Goal: Task Accomplishment & Management: Manage account settings

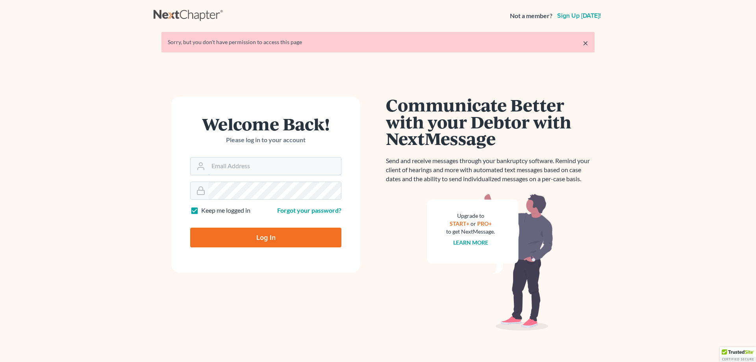
type input "[PERSON_NAME][EMAIL_ADDRESS][DOMAIN_NAME]"
click at [280, 239] on input "Log In" at bounding box center [265, 238] width 151 height 20
type input "Thinking..."
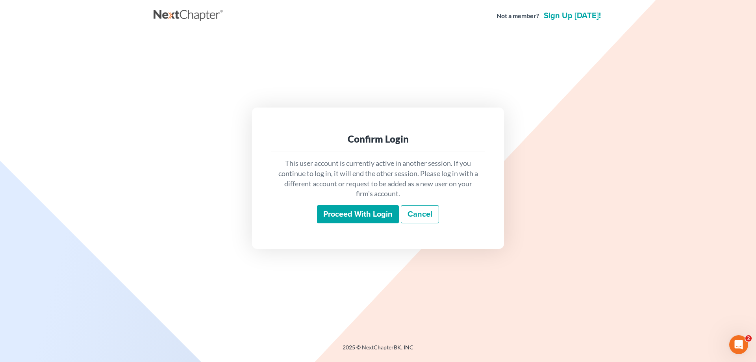
click at [341, 211] on input "Proceed with login" at bounding box center [358, 214] width 82 height 18
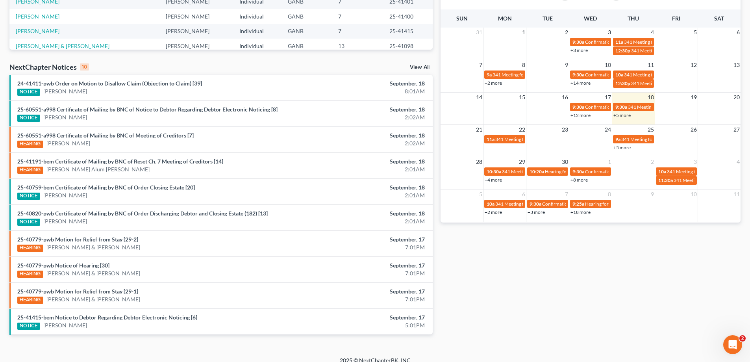
scroll to position [197, 0]
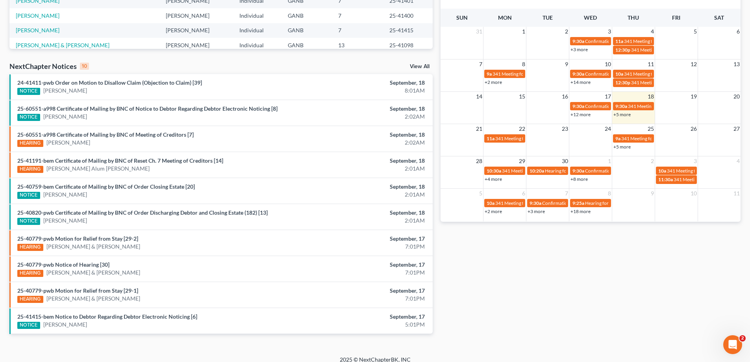
click at [417, 67] on link "View All" at bounding box center [420, 67] width 20 height 6
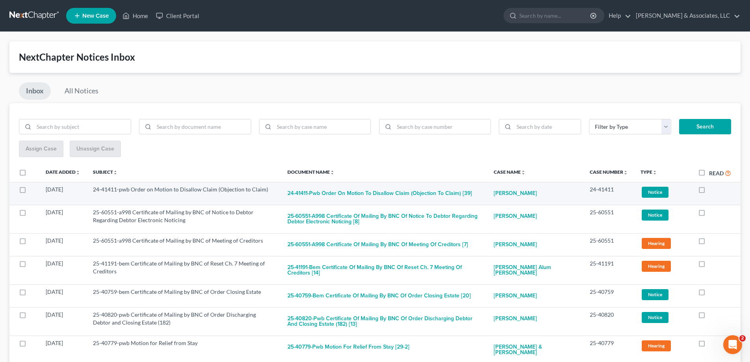
click at [709, 191] on label at bounding box center [709, 191] width 0 height 0
click at [712, 190] on input "checkbox" at bounding box center [714, 187] width 5 height 5
checkbox input "true"
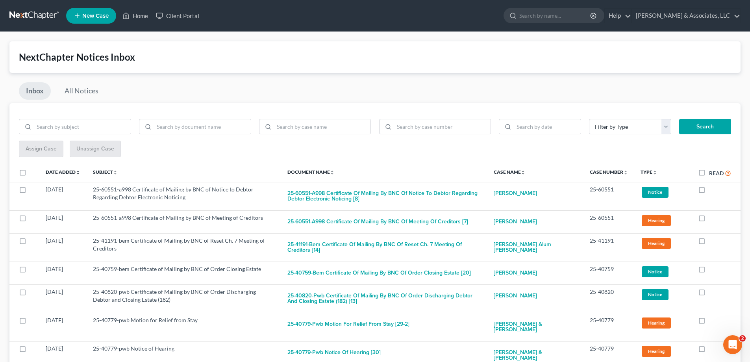
click at [709, 191] on label at bounding box center [709, 191] width 0 height 0
click at [712, 190] on input "checkbox" at bounding box center [714, 187] width 5 height 5
checkbox input "true"
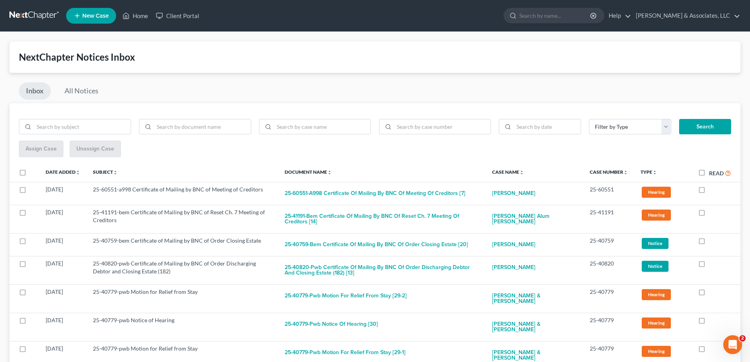
click at [709, 191] on label at bounding box center [709, 191] width 0 height 0
click at [712, 190] on input "checkbox" at bounding box center [714, 187] width 5 height 5
checkbox input "true"
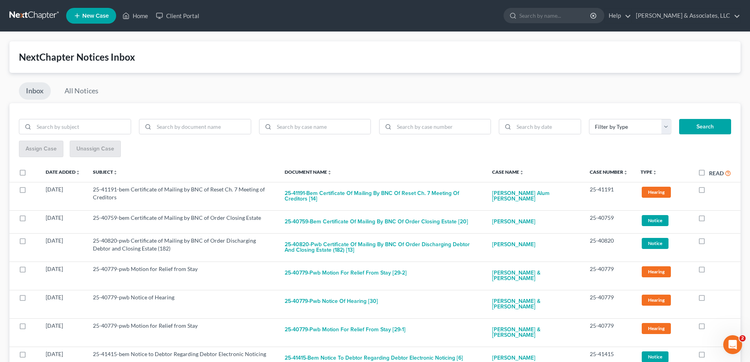
click at [709, 191] on label at bounding box center [709, 191] width 0 height 0
click at [712, 190] on input "checkbox" at bounding box center [714, 187] width 5 height 5
checkbox input "true"
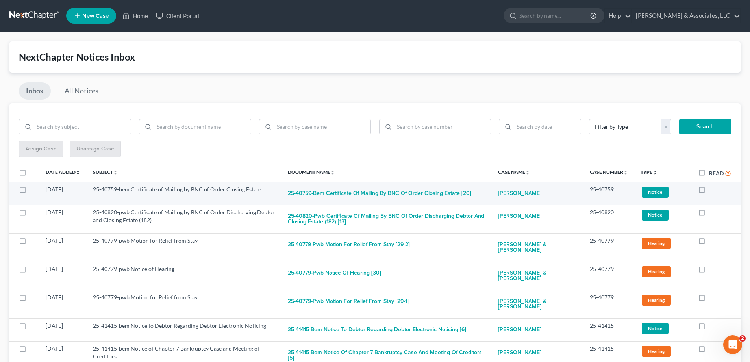
click at [709, 191] on label at bounding box center [709, 191] width 0 height 0
click at [712, 189] on input "checkbox" at bounding box center [714, 187] width 5 height 5
checkbox input "true"
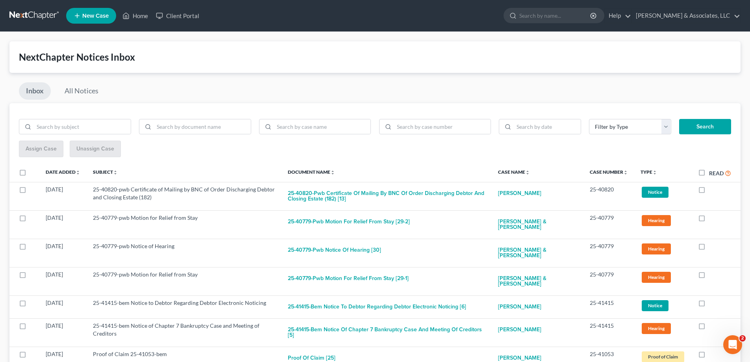
click at [709, 191] on label at bounding box center [709, 191] width 0 height 0
click at [712, 189] on input "checkbox" at bounding box center [714, 187] width 5 height 5
checkbox input "true"
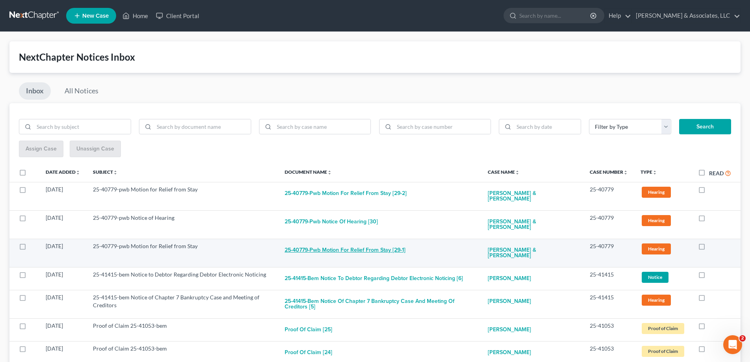
click at [353, 242] on button "25-40779-pwb Motion for Relief from Stay [29-1]" at bounding box center [345, 250] width 121 height 16
checkbox input "true"
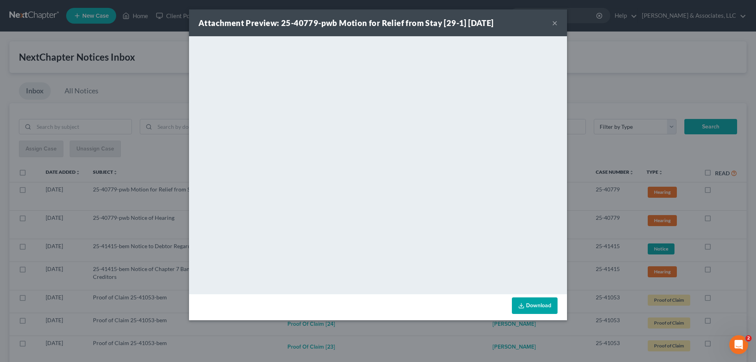
click at [557, 22] on button "×" at bounding box center [555, 22] width 6 height 9
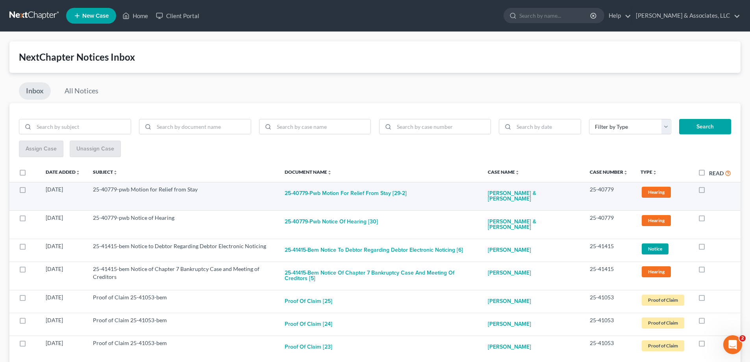
click at [709, 191] on label at bounding box center [709, 191] width 0 height 0
click at [712, 191] on input "checkbox" at bounding box center [714, 187] width 5 height 5
checkbox input "true"
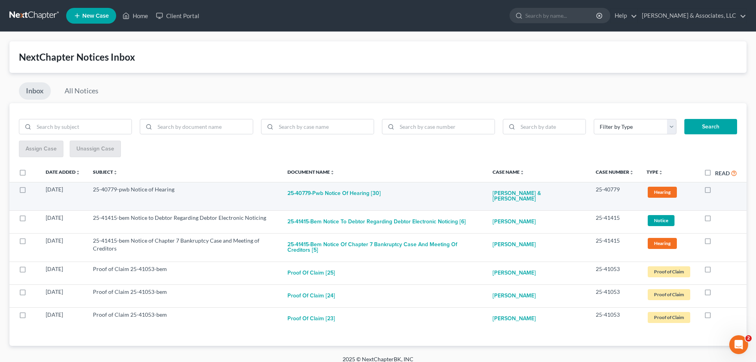
click at [715, 191] on label at bounding box center [715, 191] width 0 height 0
click at [718, 190] on input "checkbox" at bounding box center [720, 187] width 5 height 5
checkbox input "true"
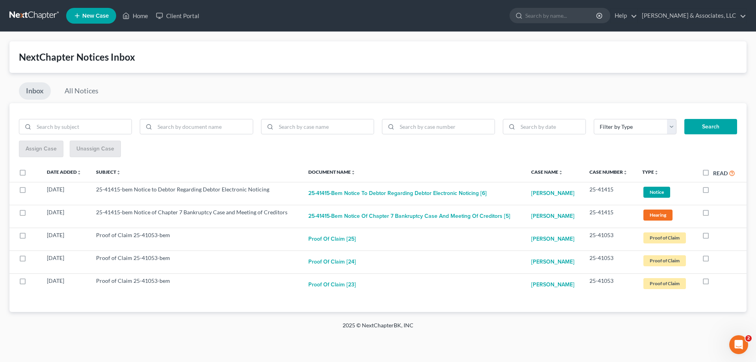
click at [713, 191] on label at bounding box center [713, 191] width 0 height 0
click at [716, 190] on input "checkbox" at bounding box center [718, 187] width 5 height 5
checkbox input "true"
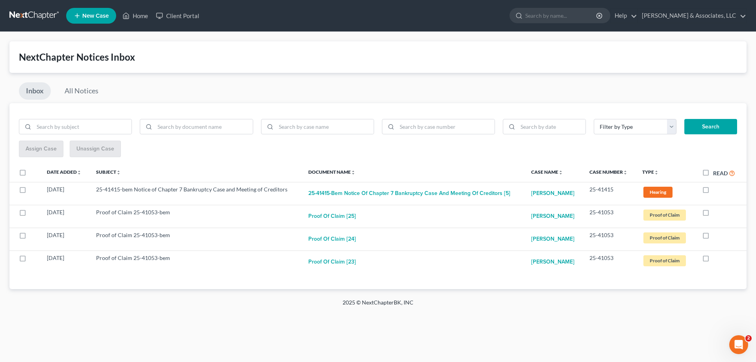
click at [713, 191] on label at bounding box center [713, 191] width 0 height 0
click at [716, 190] on input "checkbox" at bounding box center [718, 187] width 5 height 5
checkbox input "true"
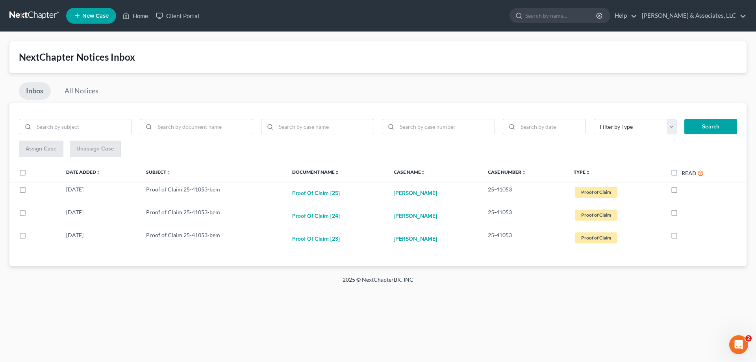
click at [681, 173] on label "Read" at bounding box center [692, 172] width 22 height 9
click at [685, 173] on input "Read" at bounding box center [687, 170] width 5 height 5
checkbox input "true"
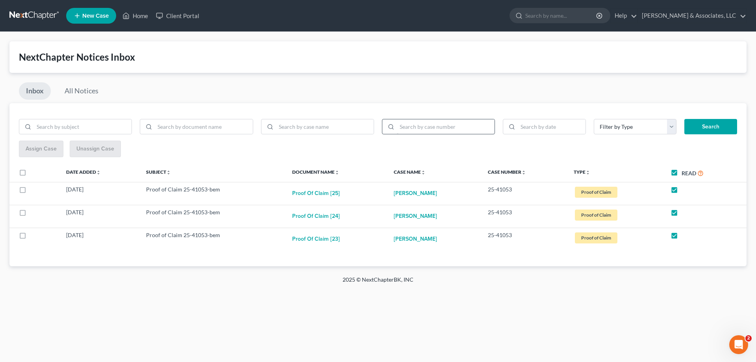
checkbox input "true"
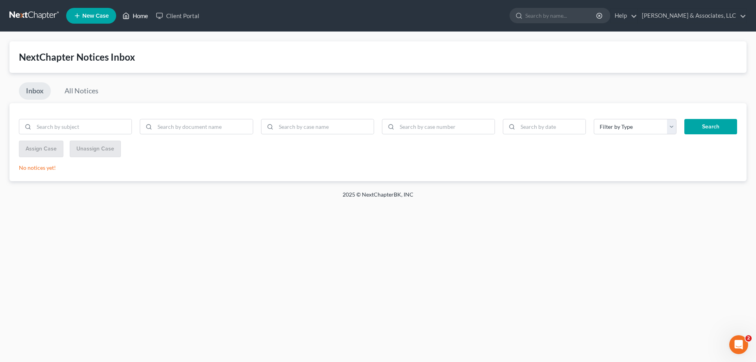
click at [139, 13] on link "Home" at bounding box center [134, 16] width 33 height 14
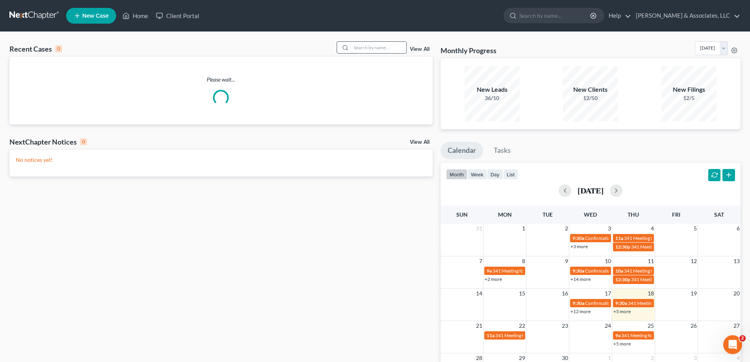
click at [369, 48] on input "search" at bounding box center [378, 47] width 55 height 11
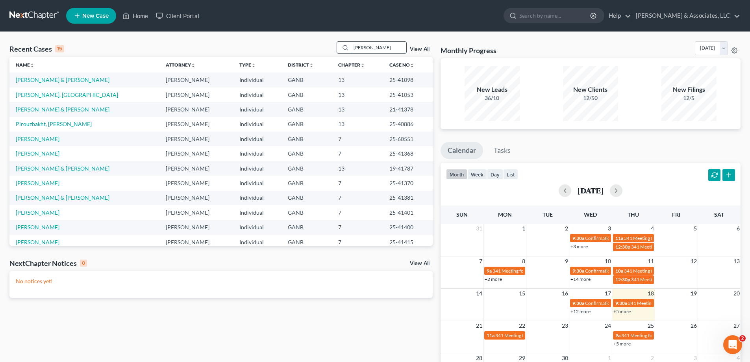
type input "keith"
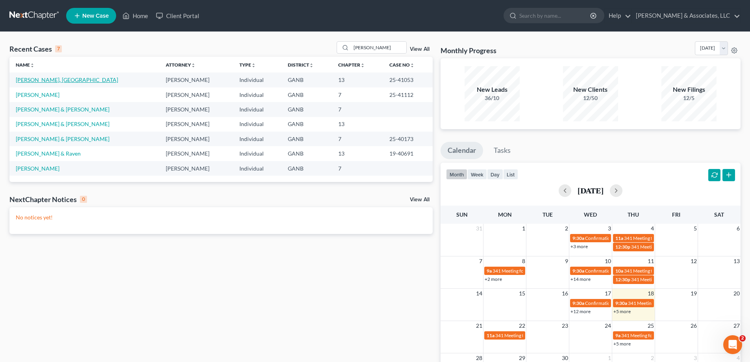
drag, startPoint x: 23, startPoint y: 83, endPoint x: 30, endPoint y: 72, distance: 12.0
click at [23, 82] on link "Keith, Sydney" at bounding box center [67, 79] width 102 height 7
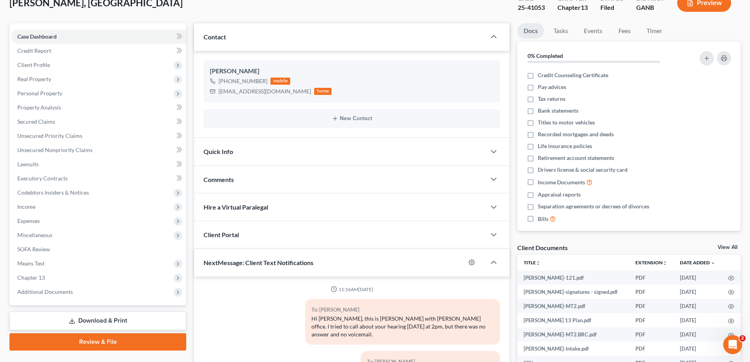
scroll to position [157, 0]
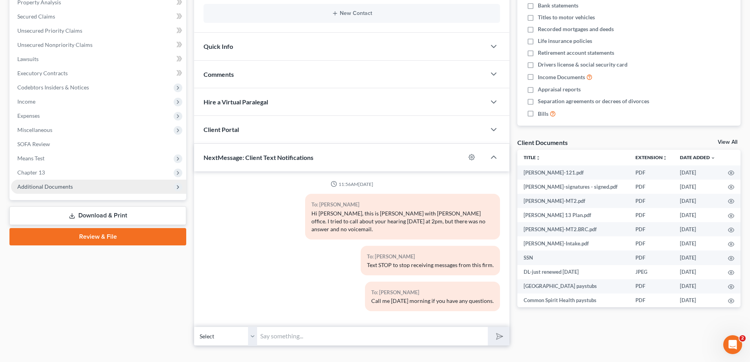
click at [53, 182] on span "Additional Documents" at bounding box center [98, 187] width 175 height 14
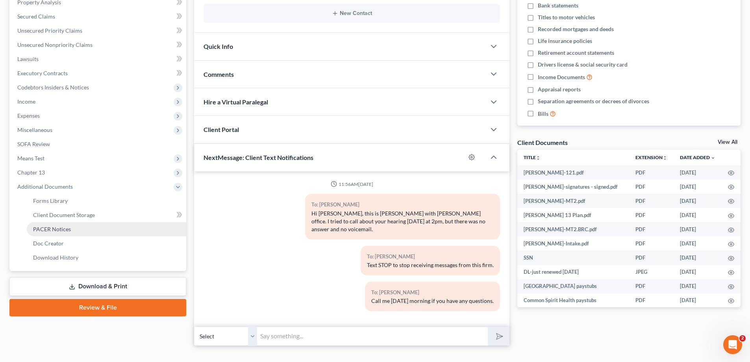
click at [53, 228] on span "PACER Notices" at bounding box center [52, 229] width 38 height 7
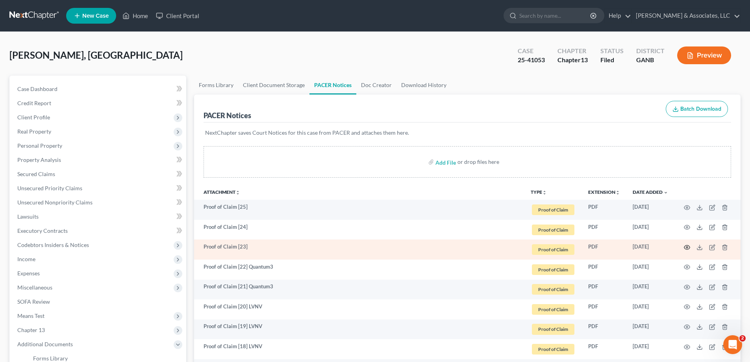
click at [686, 247] on icon "button" at bounding box center [687, 247] width 6 height 6
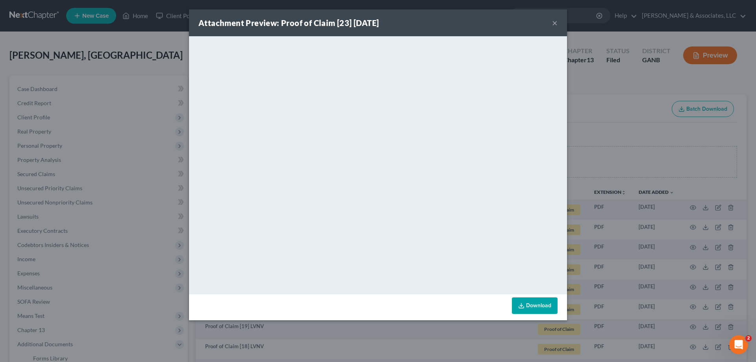
click at [555, 20] on button "×" at bounding box center [555, 22] width 6 height 9
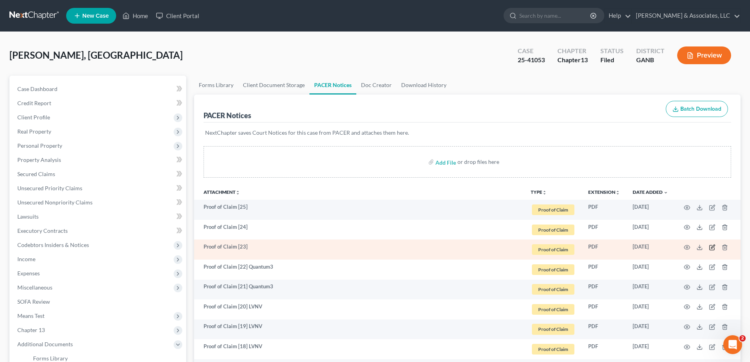
click at [711, 246] on icon "button" at bounding box center [712, 247] width 6 height 6
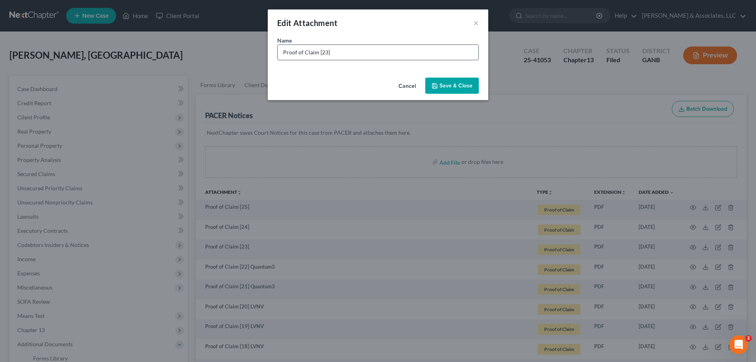
click at [380, 59] on input "Proof of Claim [23]" at bounding box center [378, 52] width 201 height 15
type input "Proof of Claim [23] Quantum3"
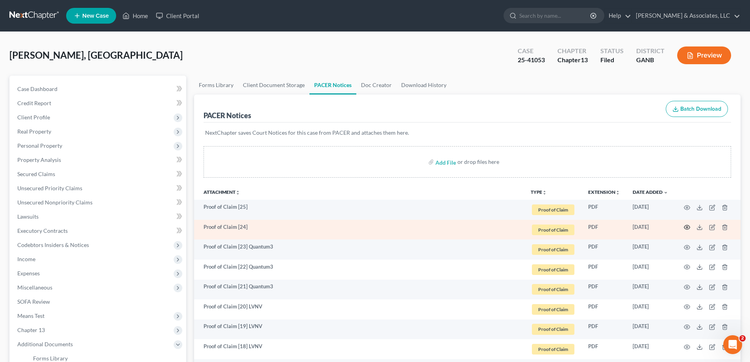
click at [686, 228] on circle "button" at bounding box center [687, 227] width 2 height 2
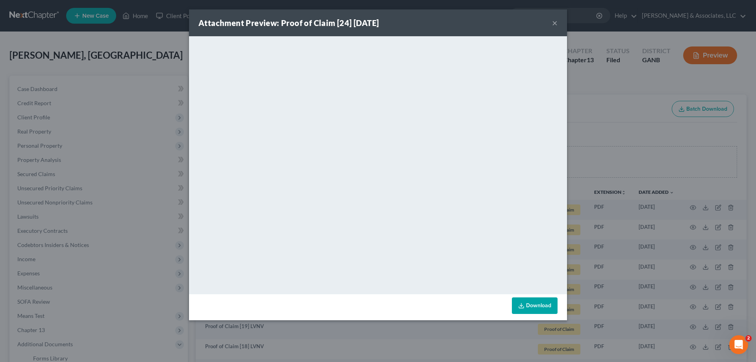
click at [554, 21] on button "×" at bounding box center [555, 22] width 6 height 9
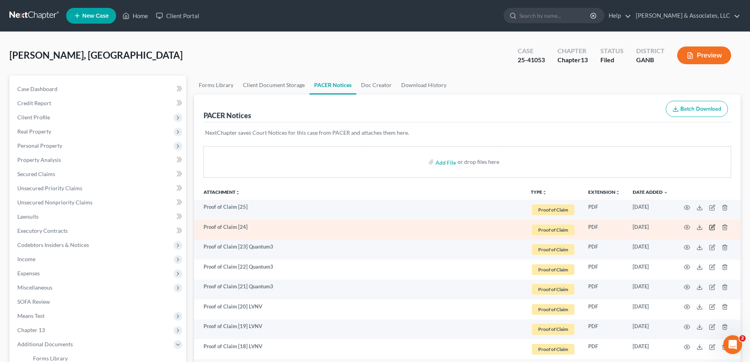
click at [713, 227] on icon "button" at bounding box center [712, 227] width 6 height 6
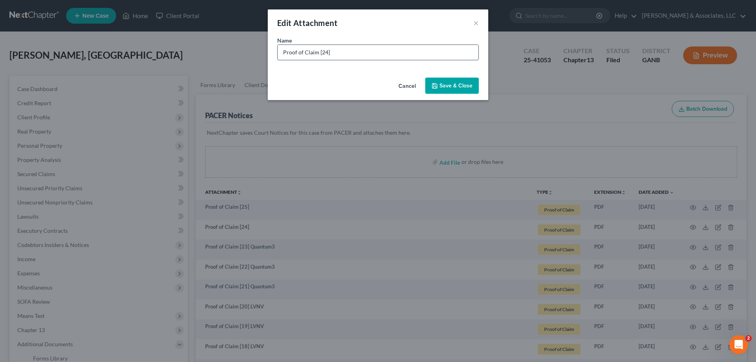
click at [334, 49] on input "Proof of Claim [24]" at bounding box center [378, 52] width 201 height 15
type input "Proof of Claim [24] Quantum3"
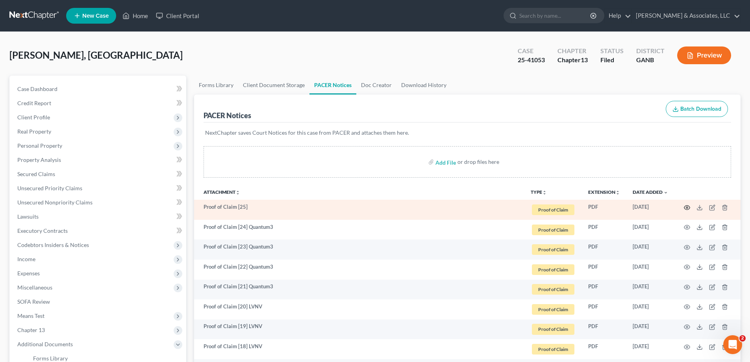
click at [686, 208] on icon "button" at bounding box center [687, 207] width 6 height 6
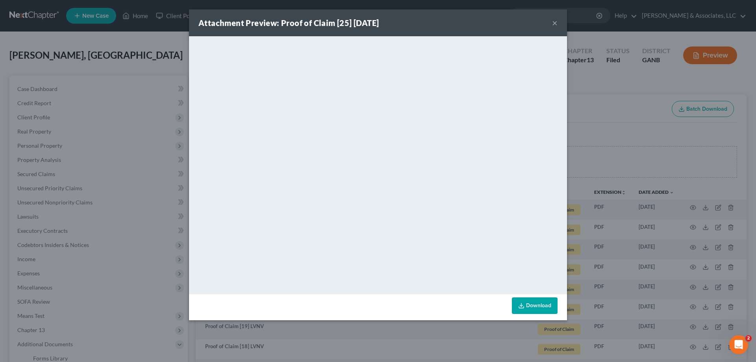
drag, startPoint x: 553, startPoint y: 23, endPoint x: 537, endPoint y: 39, distance: 22.3
click at [553, 23] on button "×" at bounding box center [555, 22] width 6 height 9
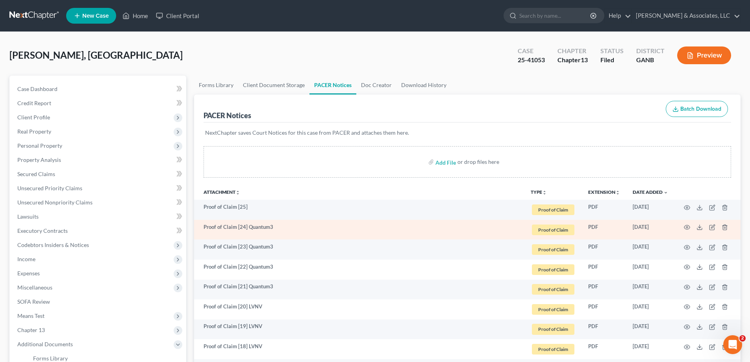
drag, startPoint x: 297, startPoint y: 231, endPoint x: 268, endPoint y: 230, distance: 28.4
click at [295, 231] on td "Proof of Claim [24] Quantum3" at bounding box center [359, 230] width 330 height 20
drag, startPoint x: 254, startPoint y: 226, endPoint x: 279, endPoint y: 224, distance: 24.9
click at [279, 224] on td "Proof of Claim [24] Quantum3" at bounding box center [359, 230] width 330 height 20
copy td "Quantum3"
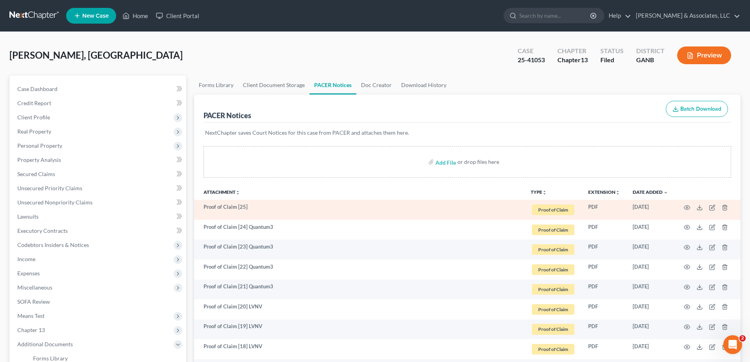
drag, startPoint x: 266, startPoint y: 204, endPoint x: 313, endPoint y: 204, distance: 46.5
click at [268, 204] on td "Proof of Claim [25]" at bounding box center [359, 210] width 330 height 20
click at [709, 204] on icon "button" at bounding box center [712, 207] width 6 height 6
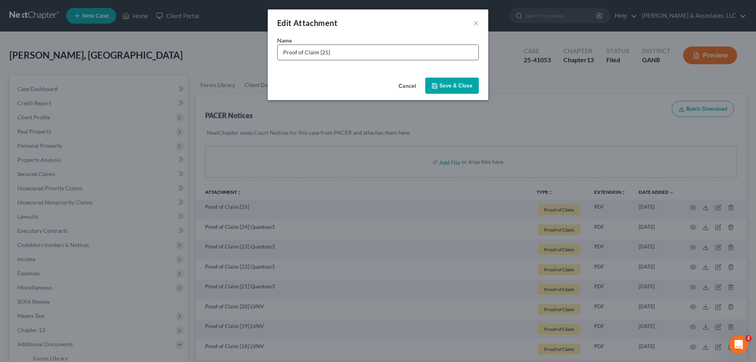
click at [347, 52] on input "Proof of Claim [25]" at bounding box center [378, 52] width 201 height 15
paste input "Quantum3"
type input "Proof of Claim [25] Quantum3"
click at [451, 83] on span "Save & Close" at bounding box center [455, 85] width 33 height 7
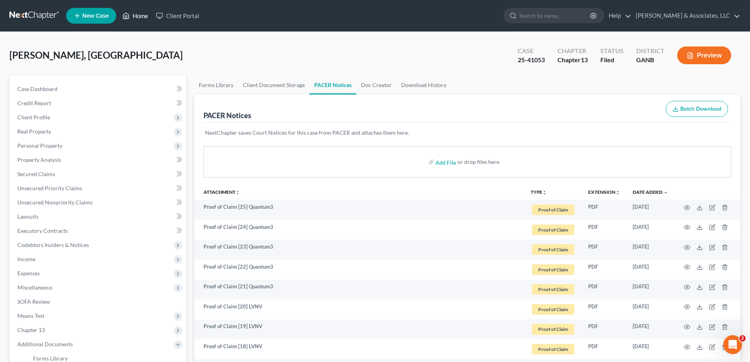
click at [138, 14] on link "Home" at bounding box center [134, 16] width 33 height 14
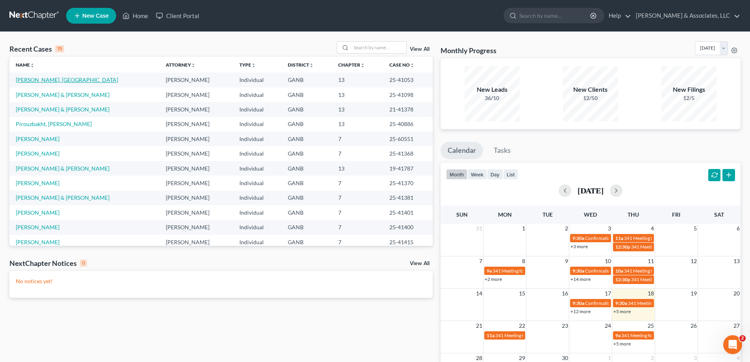
click at [30, 80] on link "Keith, Sydney" at bounding box center [67, 79] width 102 height 7
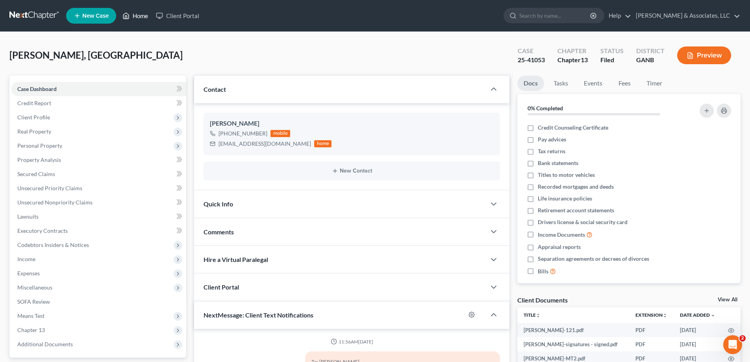
click at [139, 16] on link "Home" at bounding box center [134, 16] width 33 height 14
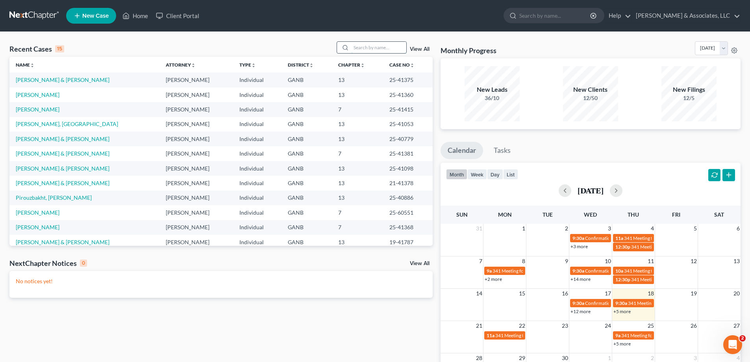
click at [379, 53] on input "search" at bounding box center [378, 47] width 55 height 11
type input "heath"
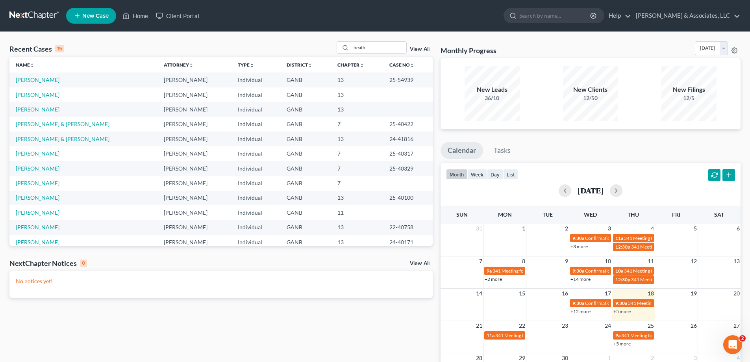
click at [31, 83] on td "Heath, Stanton" at bounding box center [83, 79] width 148 height 15
click at [30, 78] on link "Heath, Stanton" at bounding box center [38, 79] width 44 height 7
select select "6"
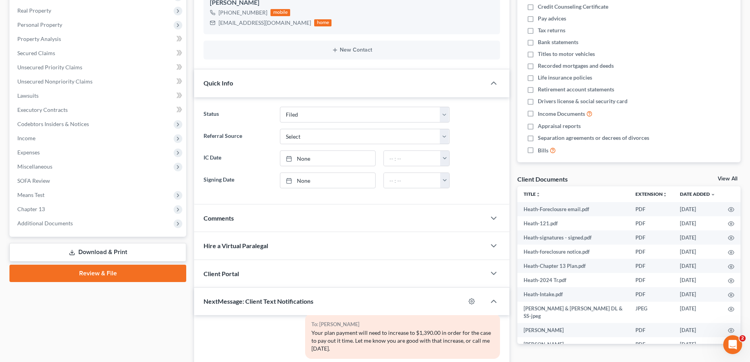
scroll to position [197, 0]
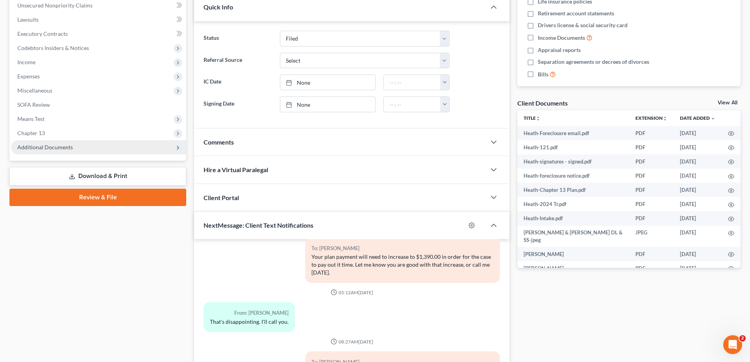
click at [58, 145] on span "Additional Documents" at bounding box center [45, 147] width 56 height 7
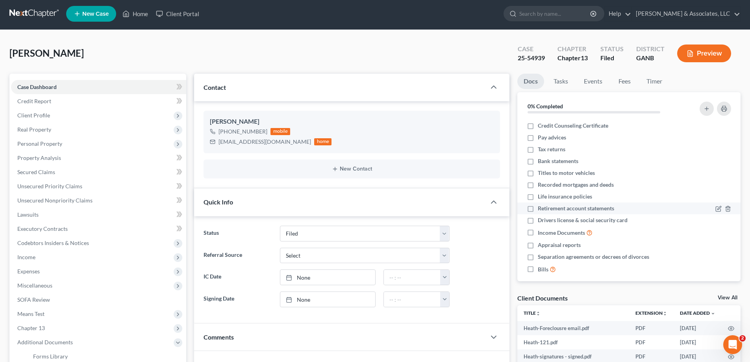
scroll to position [0, 0]
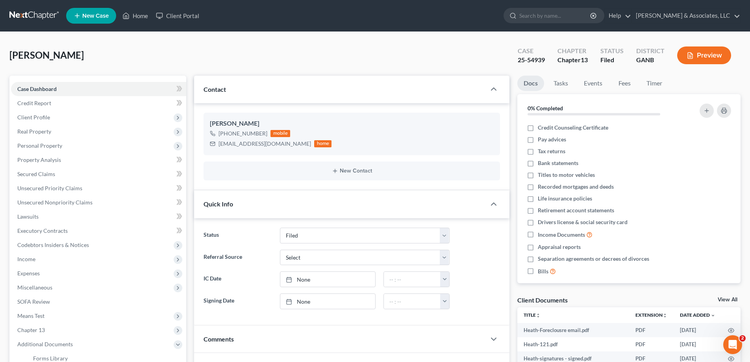
click at [722, 74] on div "Heath, Stanton Upgraded Case 25-54939 Chapter Chapter 13 Status Filed District …" at bounding box center [374, 58] width 731 height 34
click at [711, 85] on ul "Docs Tasks Events Fees Timer" at bounding box center [628, 85] width 223 height 19
click at [728, 78] on ul "Docs Tasks Events Fees Timer" at bounding box center [628, 85] width 223 height 19
click at [135, 12] on link "Home" at bounding box center [134, 16] width 33 height 14
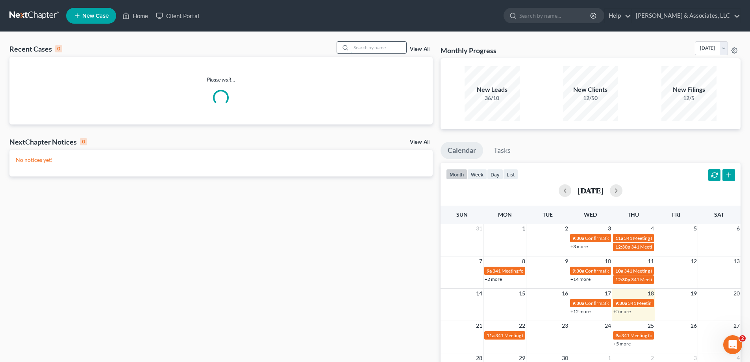
click at [382, 49] on input "search" at bounding box center [378, 47] width 55 height 11
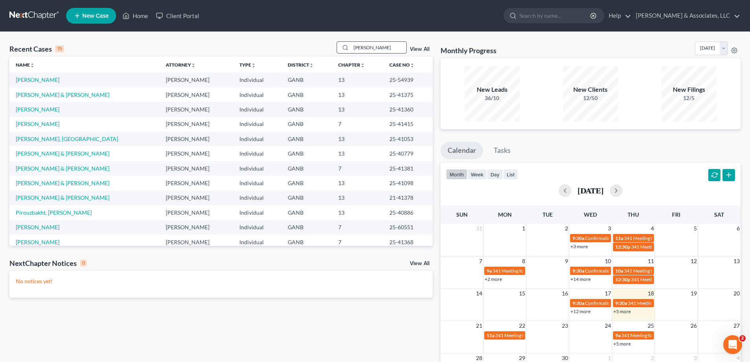
type input "ferguson"
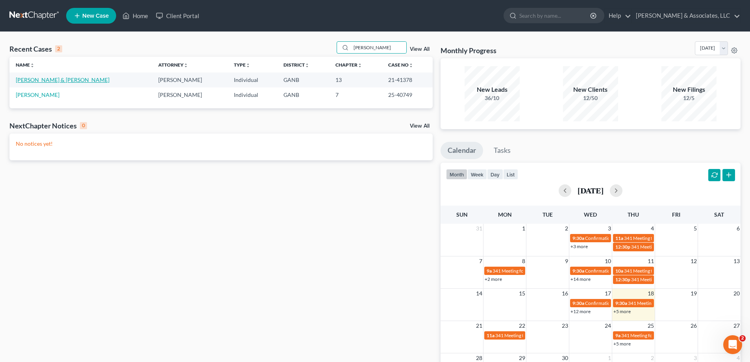
click at [54, 78] on link "Ferguson, Thomas & Mable" at bounding box center [63, 79] width 94 height 7
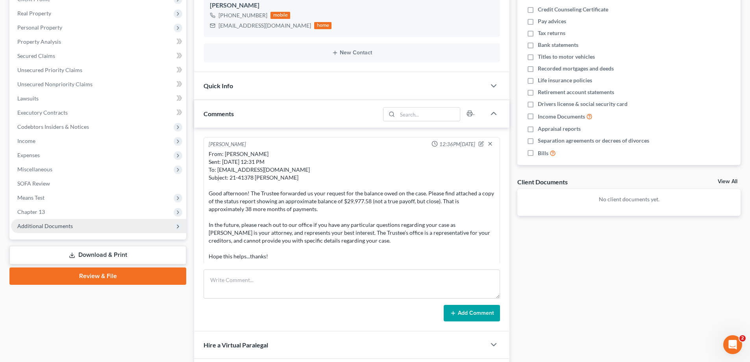
scroll to position [106, 0]
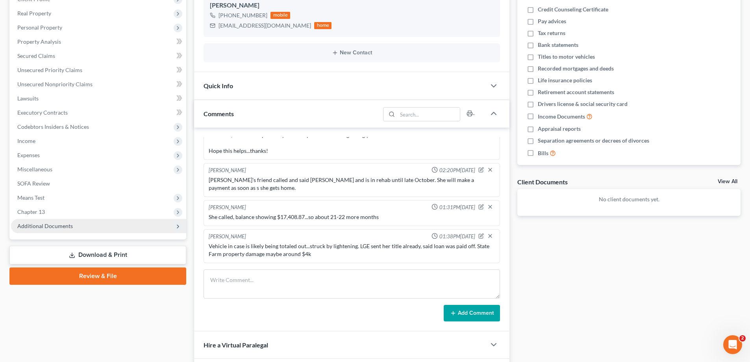
click at [46, 226] on span "Additional Documents" at bounding box center [45, 225] width 56 height 7
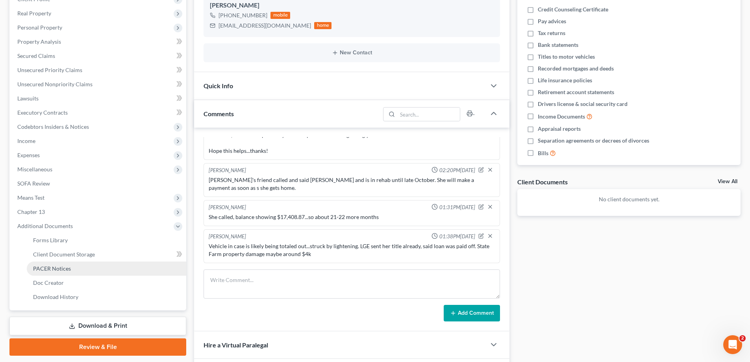
click at [48, 267] on span "PACER Notices" at bounding box center [52, 268] width 38 height 7
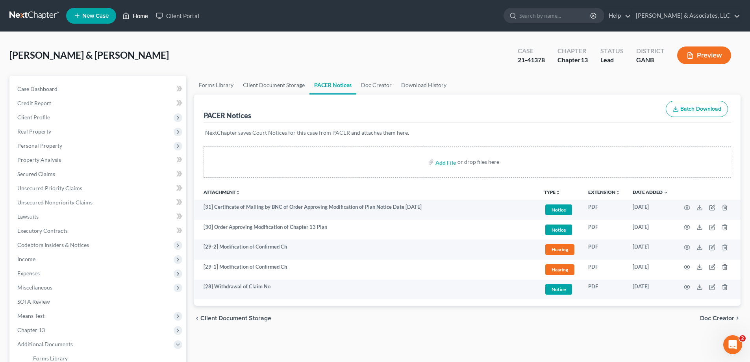
click at [139, 15] on link "Home" at bounding box center [134, 16] width 33 height 14
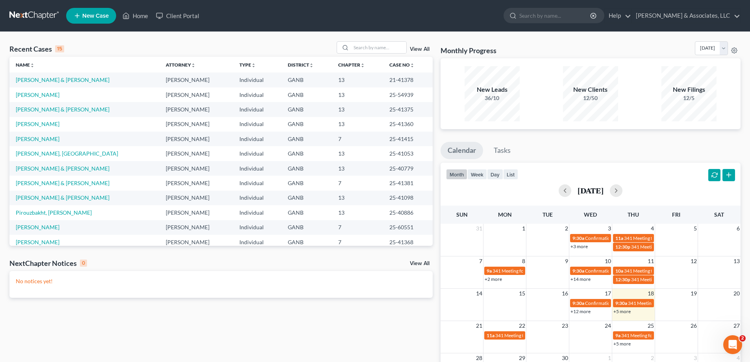
click at [722, 149] on ul "Calendar Tasks" at bounding box center [591, 152] width 300 height 21
click at [370, 47] on input "search" at bounding box center [378, 47] width 55 height 11
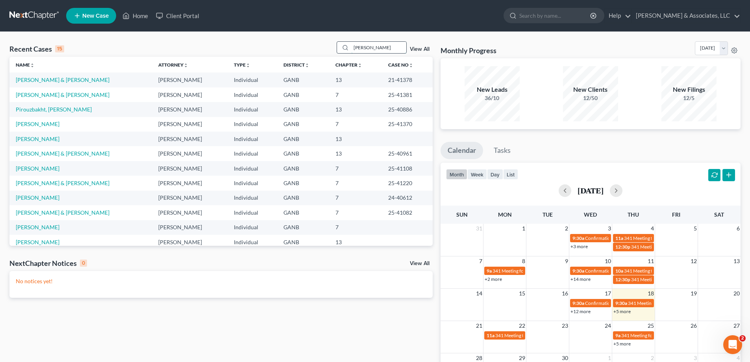
type input "belknap"
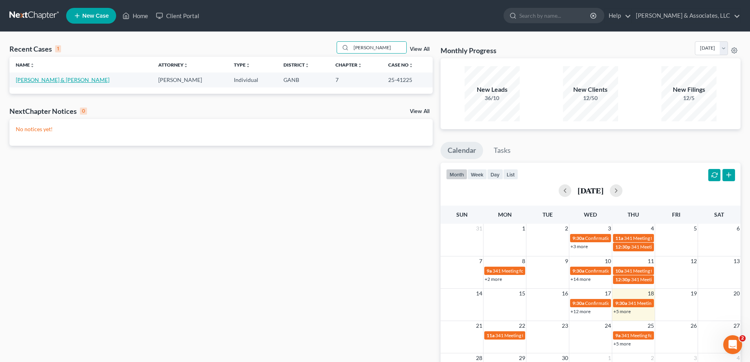
click at [26, 78] on link "Belknap, Raymond & Teri" at bounding box center [63, 79] width 94 height 7
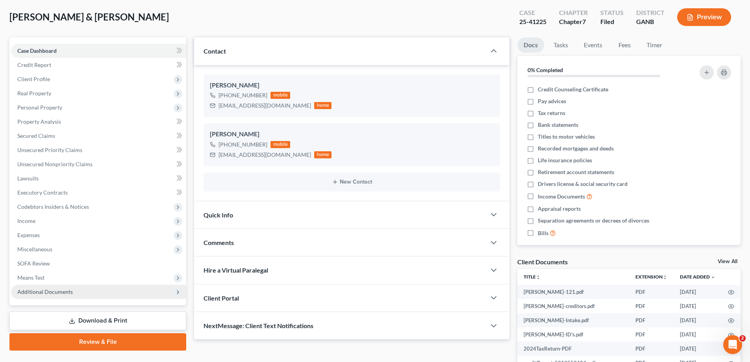
scroll to position [124, 0]
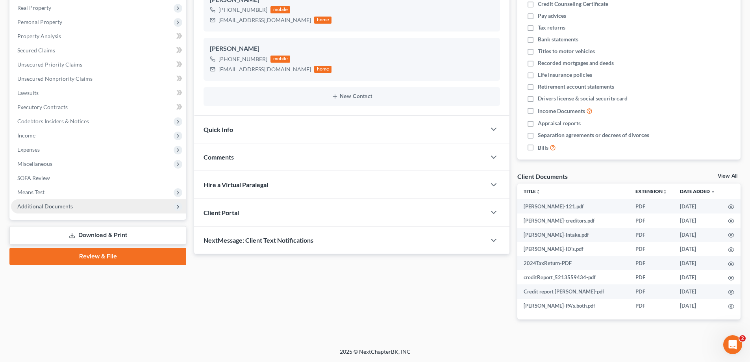
click at [36, 209] on span "Additional Documents" at bounding box center [98, 206] width 175 height 14
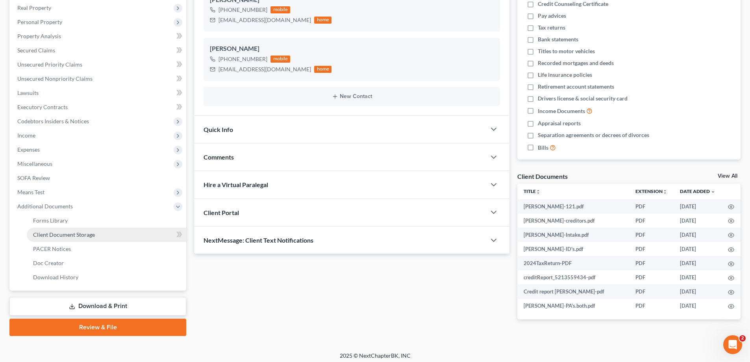
click at [48, 232] on span "Client Document Storage" at bounding box center [64, 234] width 62 height 7
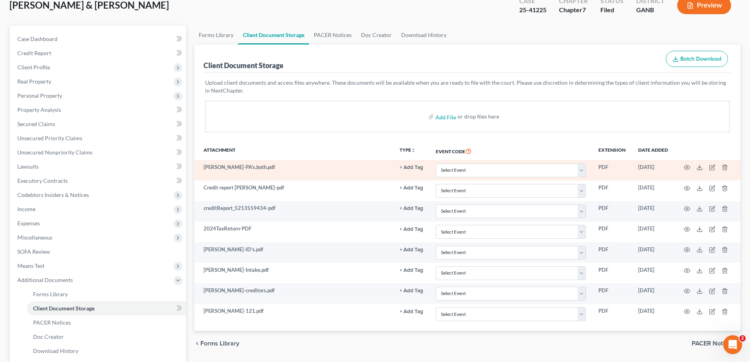
scroll to position [128, 0]
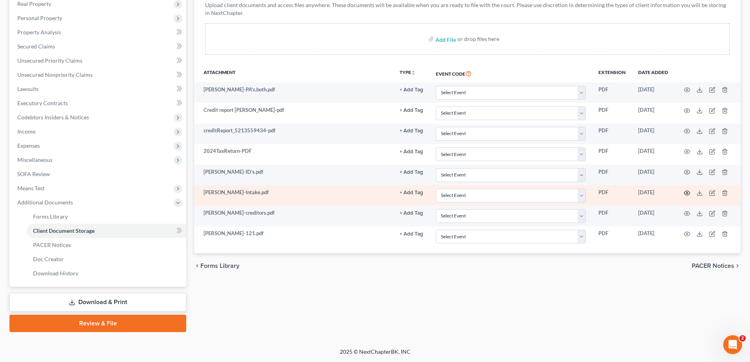
click at [686, 193] on icon "button" at bounding box center [687, 193] width 6 height 6
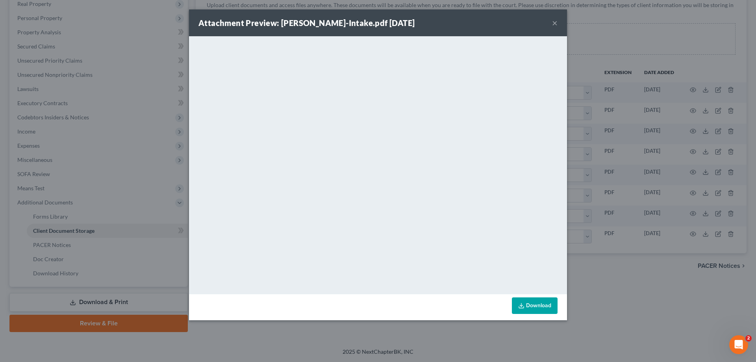
click at [554, 23] on button "×" at bounding box center [555, 22] width 6 height 9
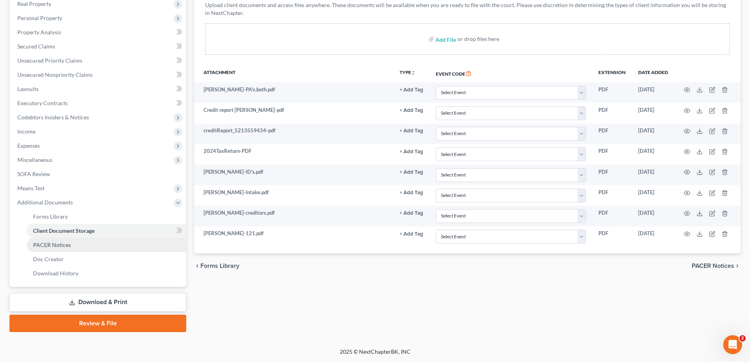
click at [56, 246] on span "PACER Notices" at bounding box center [52, 244] width 38 height 7
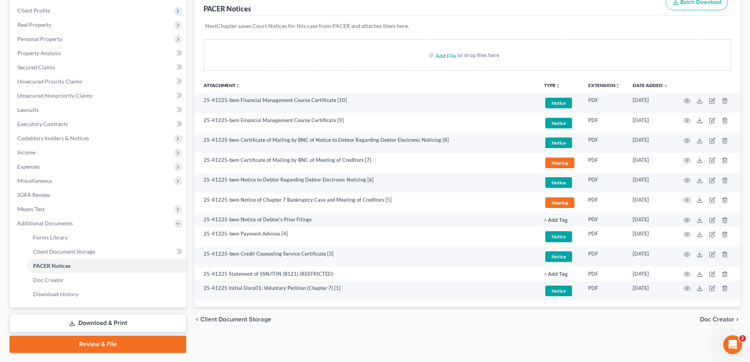
scroll to position [118, 0]
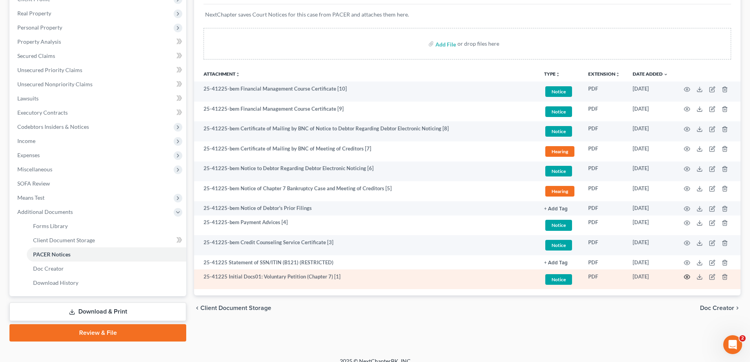
click at [687, 276] on icon "button" at bounding box center [687, 277] width 6 height 6
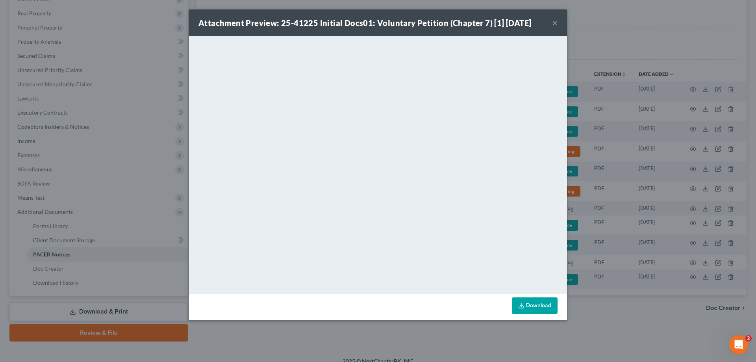
click at [554, 23] on button "×" at bounding box center [555, 22] width 6 height 9
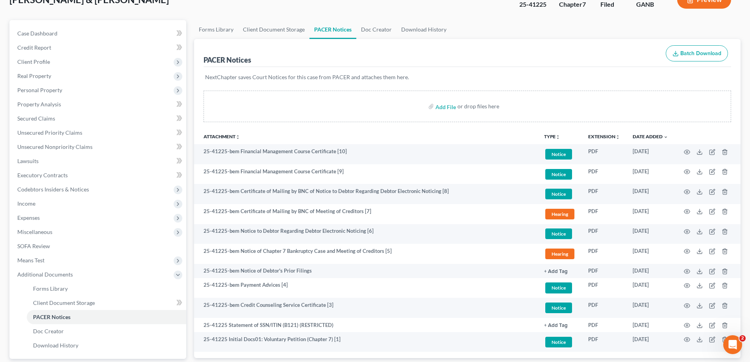
scroll to position [0, 0]
